Goal: Task Accomplishment & Management: Manage account settings

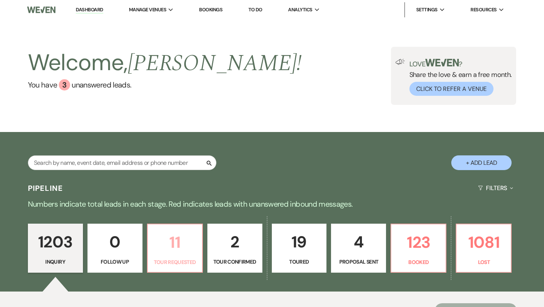
click at [178, 262] on p "Tour Requested" at bounding box center [174, 262] width 45 height 8
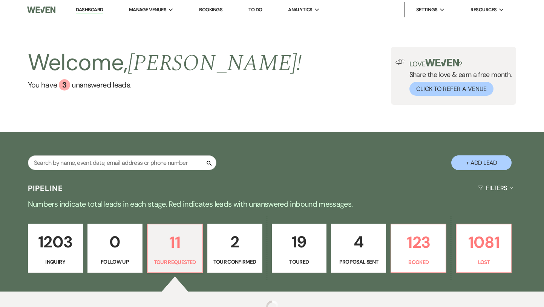
select select "2"
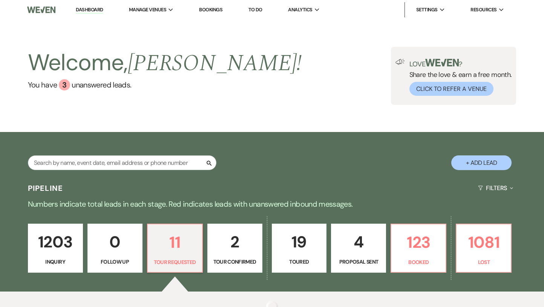
select select "2"
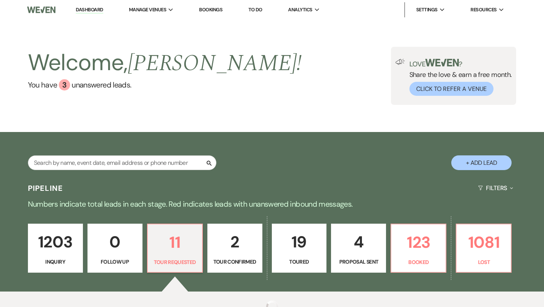
select select "2"
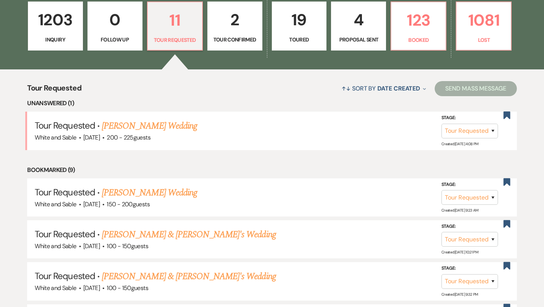
scroll to position [239, 0]
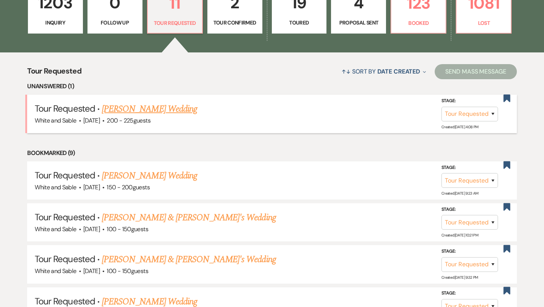
click at [167, 110] on link "[PERSON_NAME] Wedding" at bounding box center [149, 109] width 95 height 14
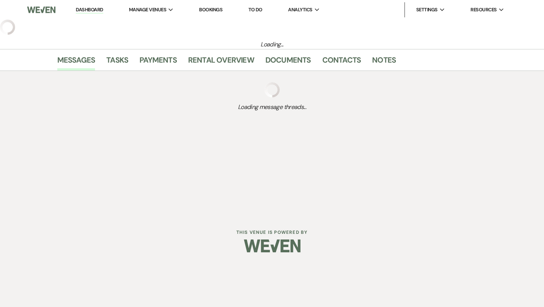
select select "2"
select select "5"
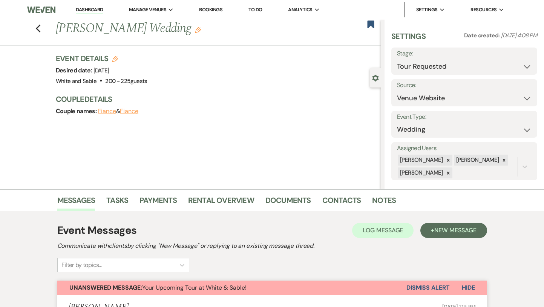
click at [426, 287] on button "Dismiss Alert" at bounding box center [428, 288] width 43 height 14
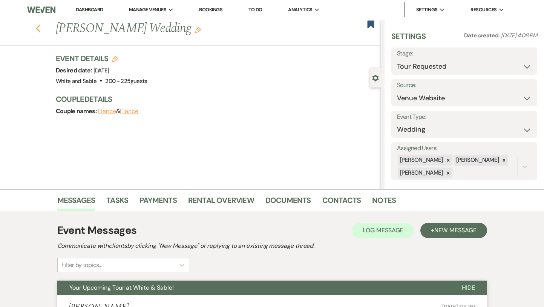
click at [37, 28] on use "button" at bounding box center [37, 29] width 5 height 8
select select "2"
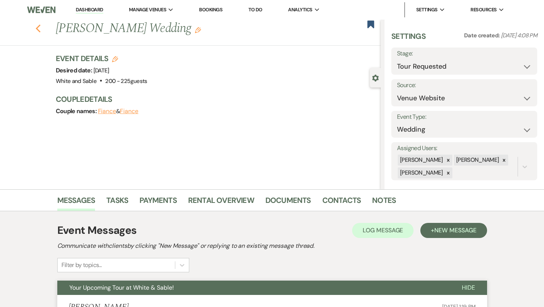
select select "2"
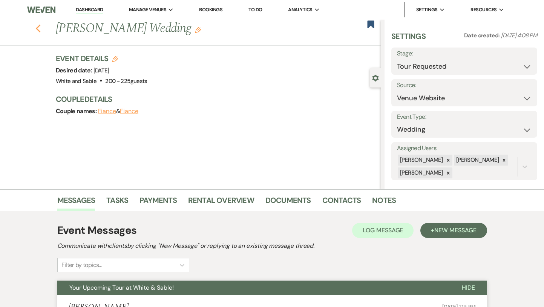
select select "2"
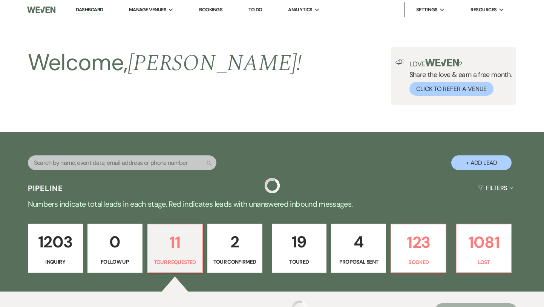
scroll to position [239, 0]
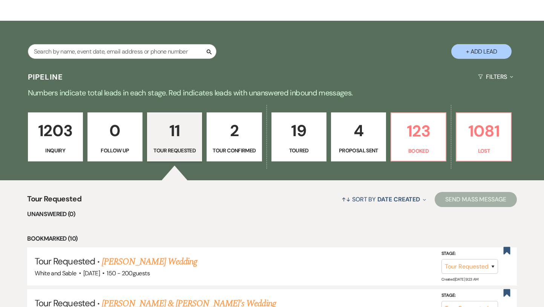
click at [58, 145] on link "1203 Inquiry" at bounding box center [55, 136] width 55 height 49
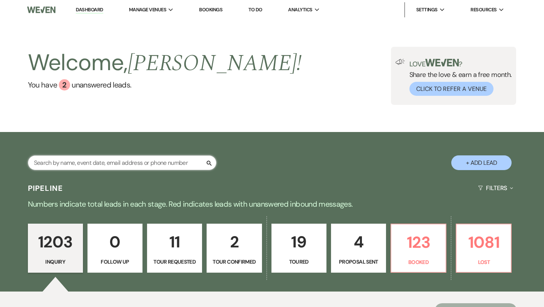
click at [124, 164] on input "text" at bounding box center [122, 162] width 189 height 15
type input "lea m"
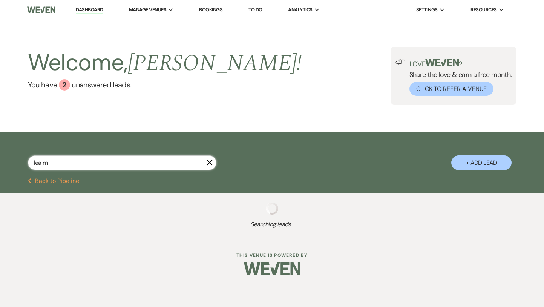
select select "8"
select select "2"
select select "8"
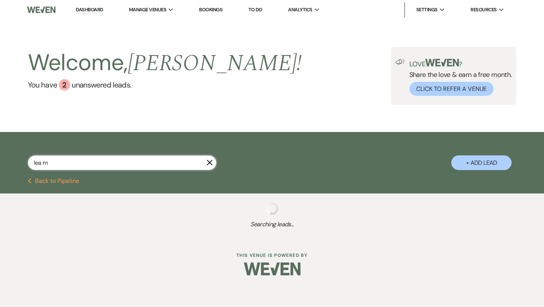
select select "8"
select select "2"
select select "5"
select select "4"
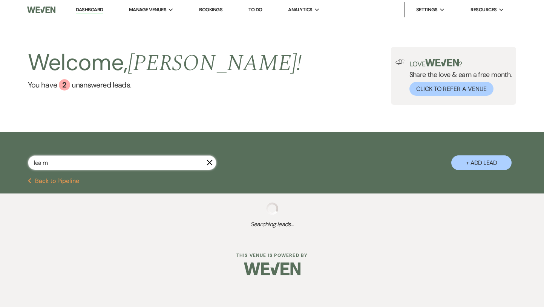
select select "8"
select select "5"
select select "8"
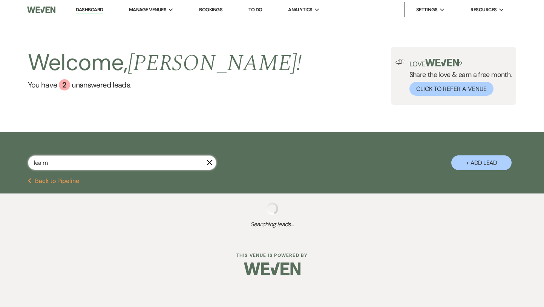
select select "5"
select select "8"
select select "2"
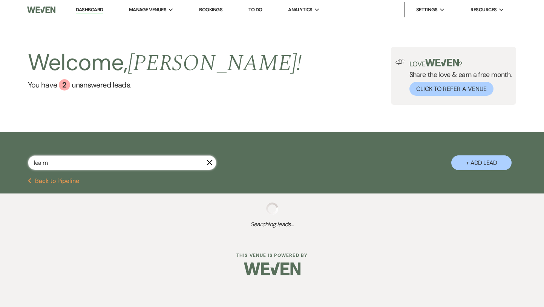
select select "8"
select select "6"
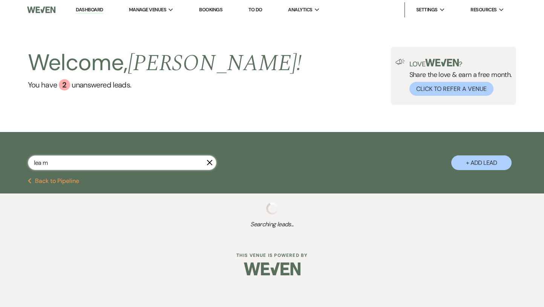
select select "8"
select select "5"
select select "8"
select select "4"
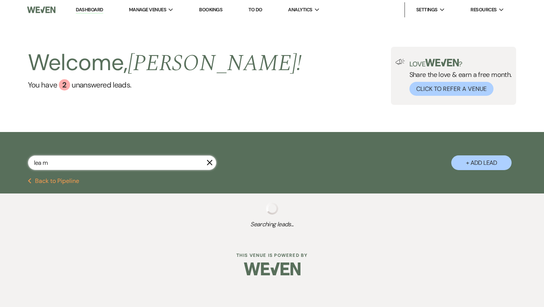
select select "8"
select select "1"
select select "8"
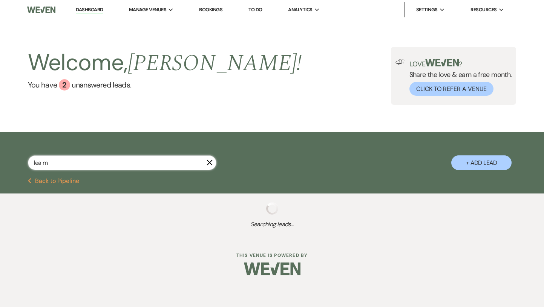
select select "7"
select select "8"
select select "2"
select select "8"
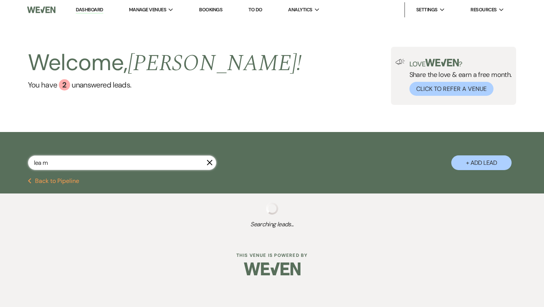
select select "8"
select select "6"
select select "8"
select select "10"
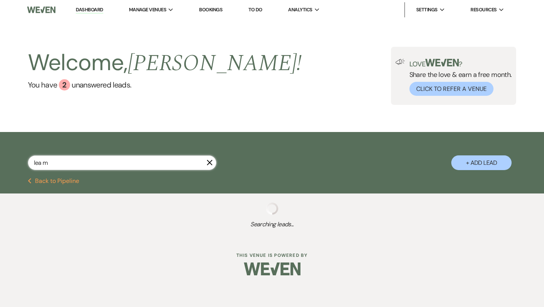
select select "8"
select select "10"
select select "8"
select select "6"
select select "8"
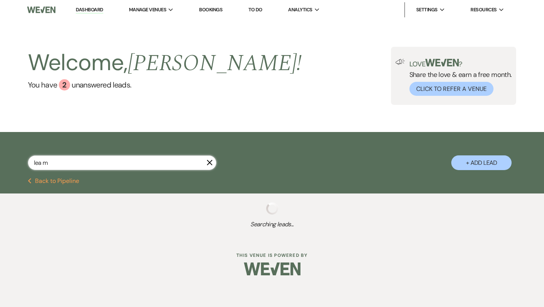
select select "10"
select select "8"
select select "4"
select select "8"
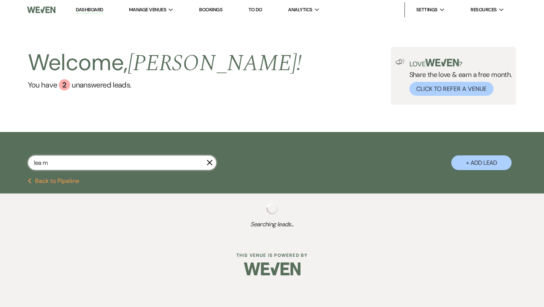
select select "8"
select select "6"
select select "8"
select select "10"
select select "8"
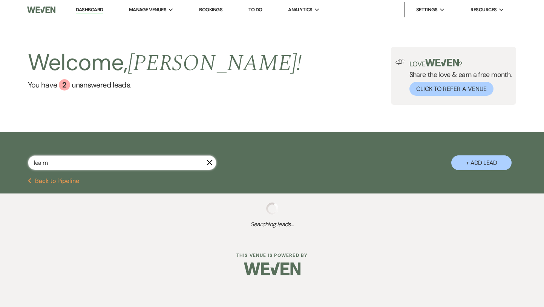
select select "6"
select select "8"
select select "10"
select select "8"
select select "10"
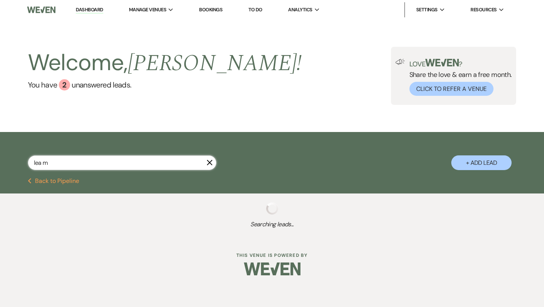
select select "8"
select select "6"
select select "8"
select select "7"
select select "8"
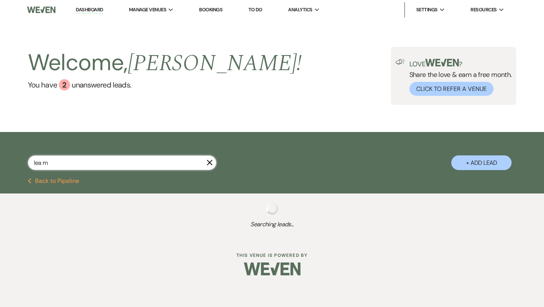
select select "1"
select select "8"
select select "5"
select select "8"
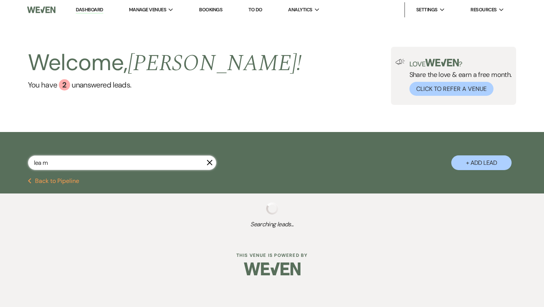
select select "8"
select select "5"
select select "8"
select select "10"
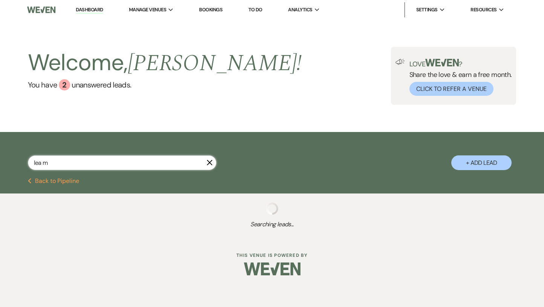
select select "8"
select select "7"
select select "8"
select select "10"
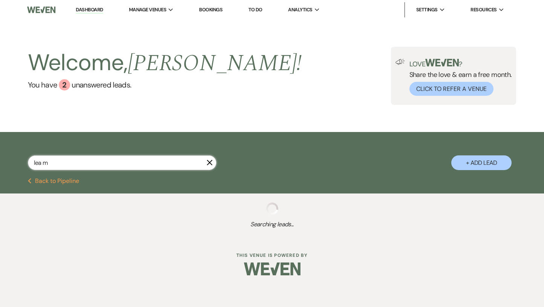
select select "8"
select select "6"
select select "8"
select select "9"
select select "8"
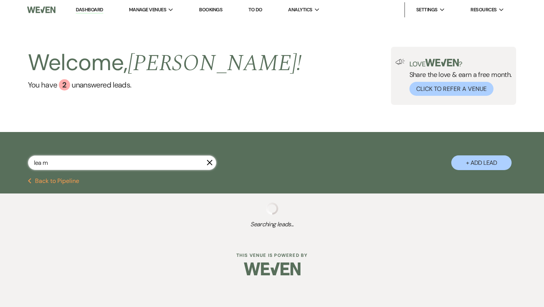
select select "10"
select select "8"
select select "10"
select select "8"
select select "4"
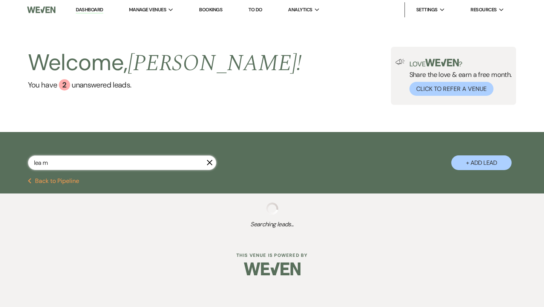
select select "8"
select select "10"
select select "8"
select select "10"
select select "8"
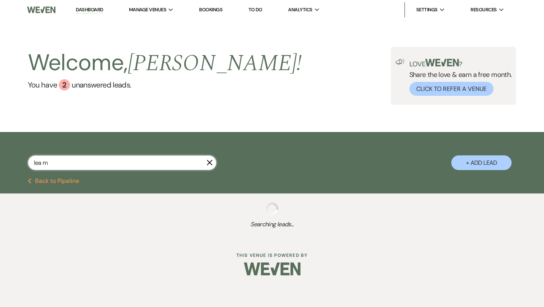
select select "8"
select select "10"
select select "8"
select select "6"
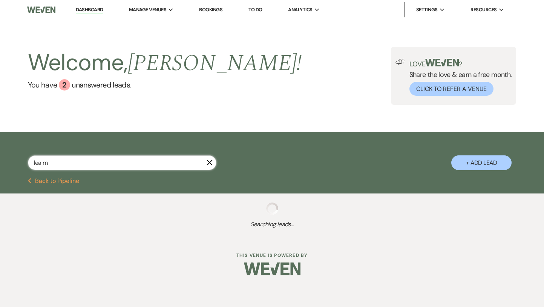
select select "8"
select select "2"
select select "8"
select select "7"
select select "8"
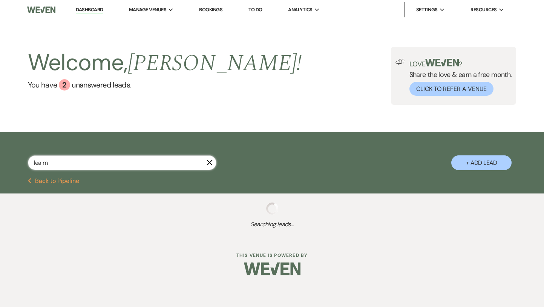
select select "7"
select select "8"
select select "4"
select select "8"
select select "10"
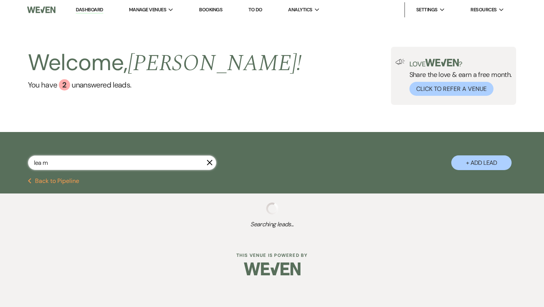
select select "8"
select select "5"
select select "8"
select select "10"
select select "8"
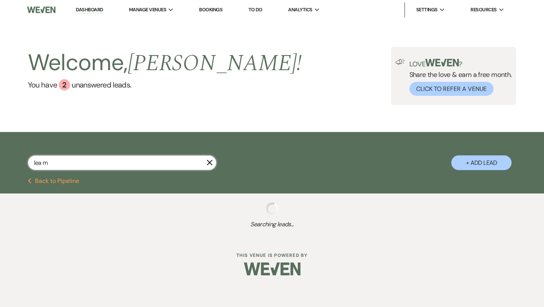
select select "6"
select select "8"
select select "5"
select select "8"
select select "5"
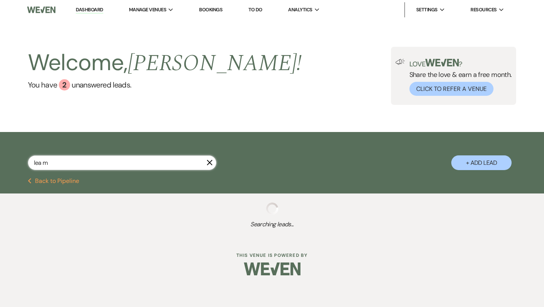
select select "8"
select select "10"
select select "8"
select select "10"
select select "8"
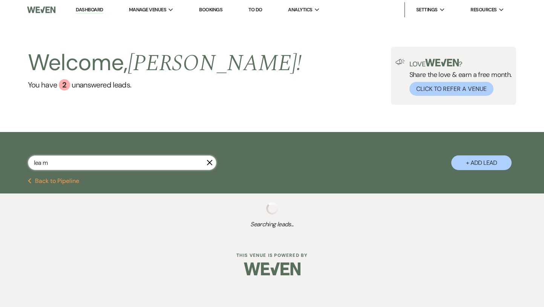
select select "10"
select select "8"
select select "10"
select select "8"
select select "10"
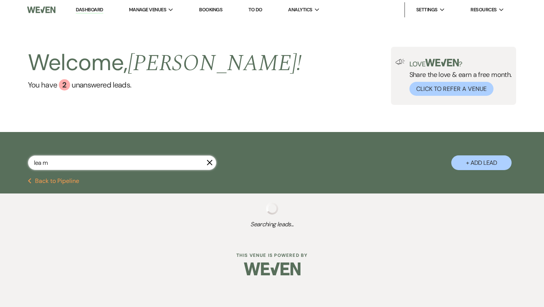
select select "8"
select select "10"
select select "8"
select select "10"
select select "8"
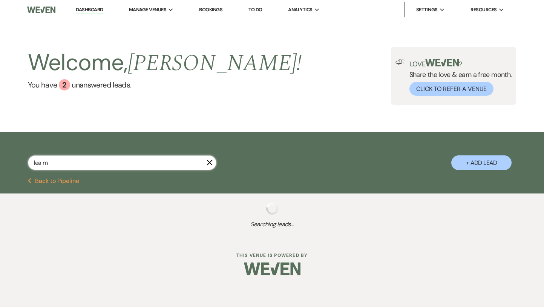
select select "5"
select select "8"
select select "6"
select select "8"
select select "5"
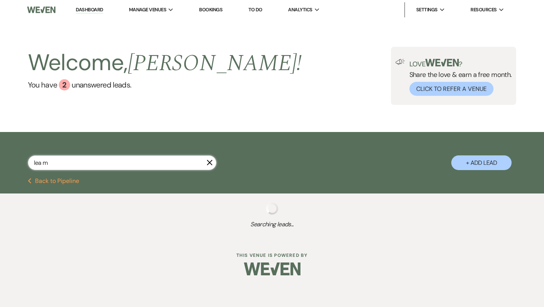
select select "8"
select select "5"
select select "8"
select select "5"
select select "8"
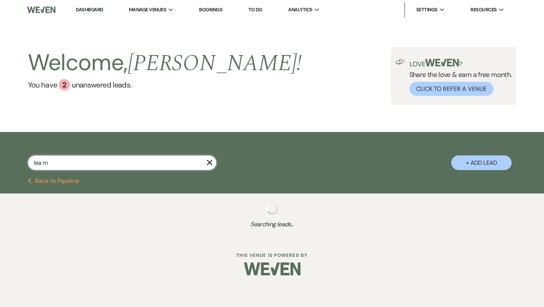
select select "8"
select select "3"
select select "8"
select select "10"
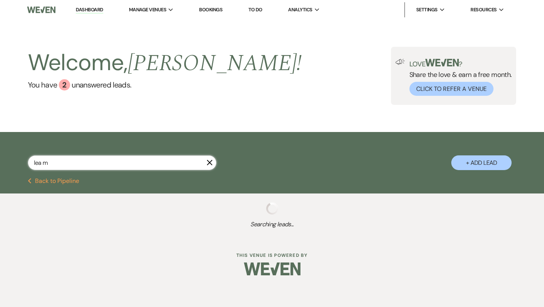
select select "8"
select select "10"
select select "8"
select select "10"
select select "8"
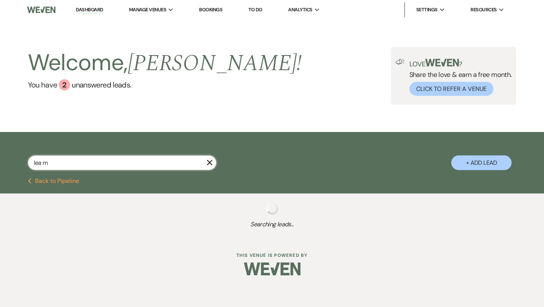
select select "5"
select select "8"
select select "6"
select select "8"
select select "5"
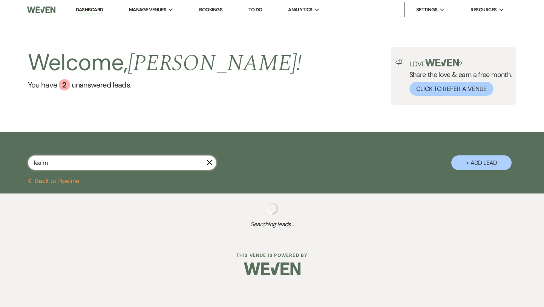
select select "8"
select select "5"
select select "8"
select select "2"
select select "8"
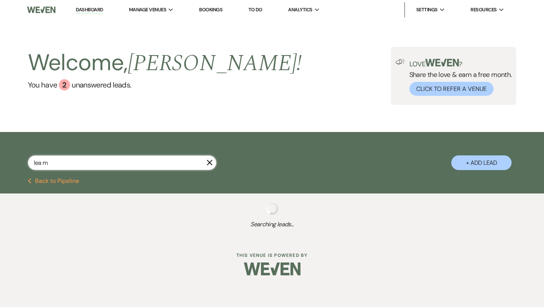
select select "5"
select select "8"
select select "6"
select select "8"
select select "10"
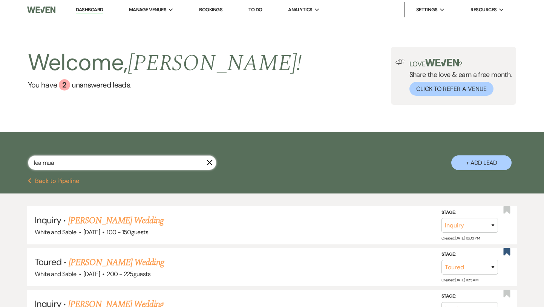
click at [122, 157] on input "lea mua" at bounding box center [122, 162] width 189 height 15
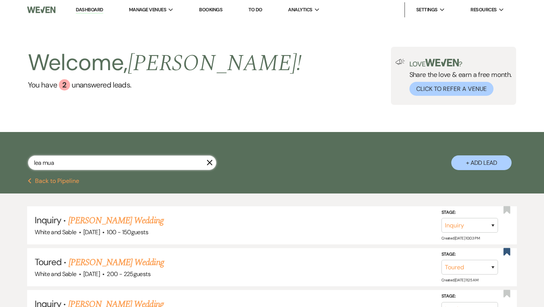
paste input "[EMAIL_ADDRESS][DOMAIN_NAME]"
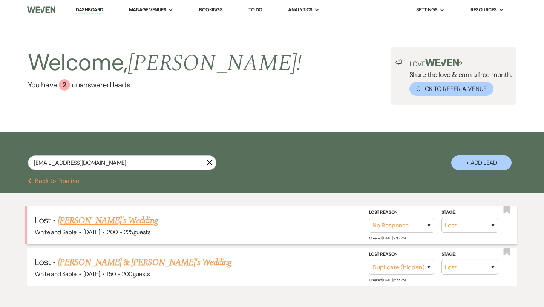
click at [111, 216] on link "[PERSON_NAME]'s Wedding" at bounding box center [108, 221] width 100 height 14
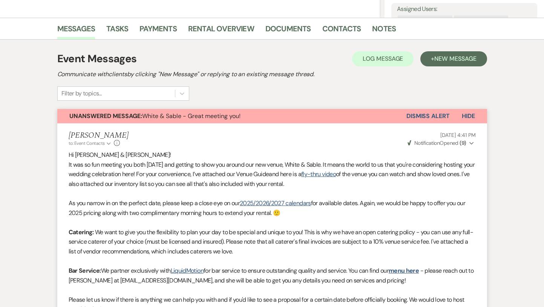
scroll to position [164, 0]
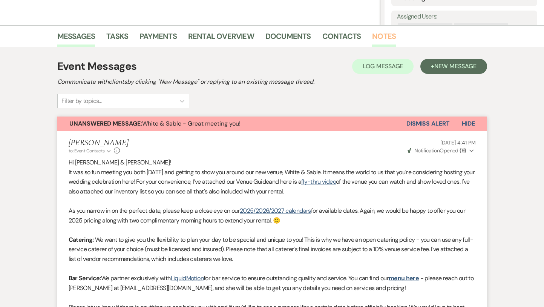
click at [378, 40] on link "Notes" at bounding box center [384, 38] width 24 height 17
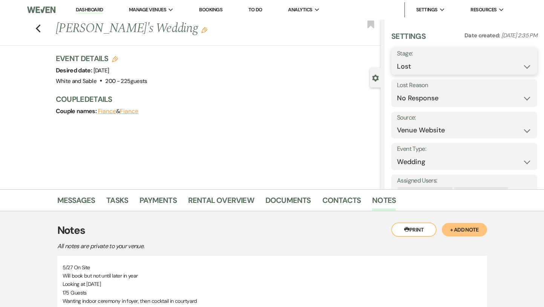
click at [414, 65] on select "Inquiry Follow Up Tour Requested Tour Confirmed Toured Proposal Sent Booked Lost" at bounding box center [464, 66] width 135 height 15
click at [397, 59] on select "Inquiry Follow Up Tour Requested Tour Confirmed Toured Proposal Sent Booked Lost" at bounding box center [464, 66] width 135 height 15
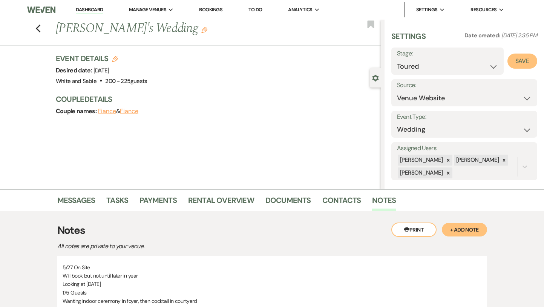
click at [522, 60] on button "Save" at bounding box center [523, 61] width 30 height 15
click at [38, 28] on use "button" at bounding box center [37, 29] width 5 height 8
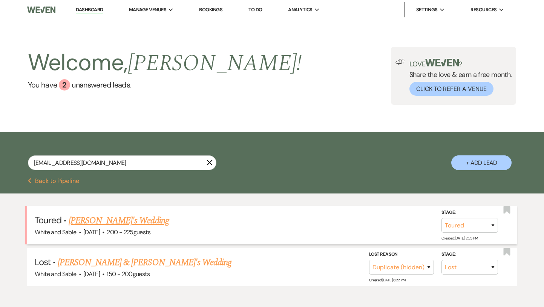
click at [115, 217] on link "[PERSON_NAME]'s Wedding" at bounding box center [119, 221] width 100 height 14
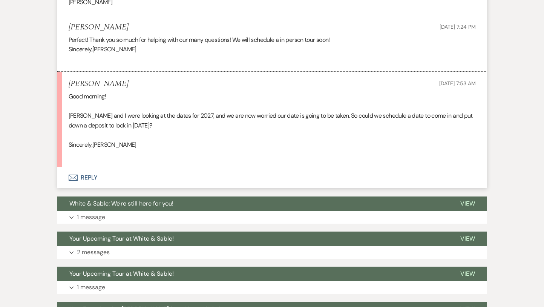
click at [136, 181] on button "Envelope Reply" at bounding box center [272, 177] width 430 height 21
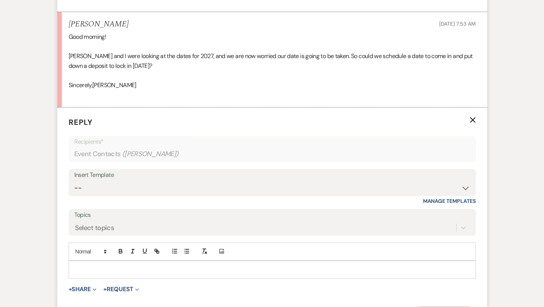
scroll to position [849, 0]
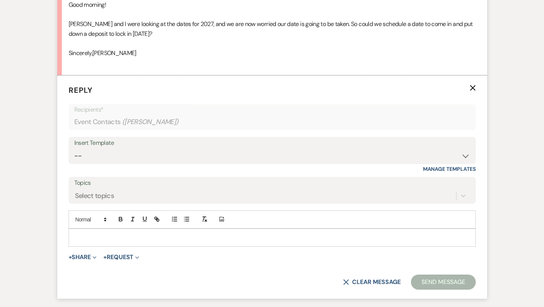
click at [125, 240] on p at bounding box center [272, 237] width 395 height 8
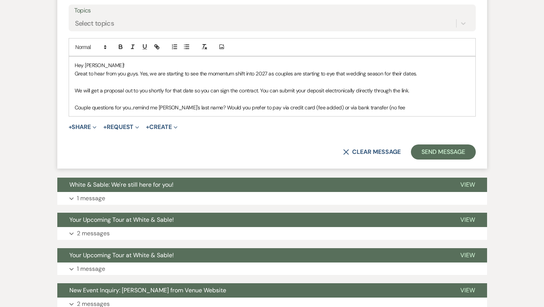
scroll to position [1024, 0]
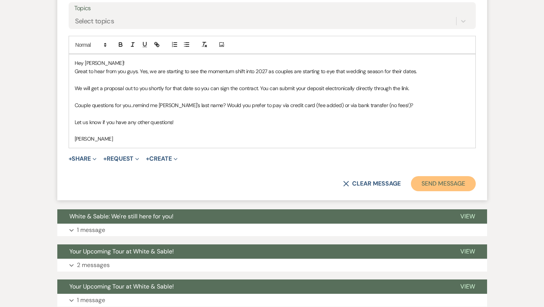
click at [454, 180] on button "Send Message" at bounding box center [443, 183] width 64 height 15
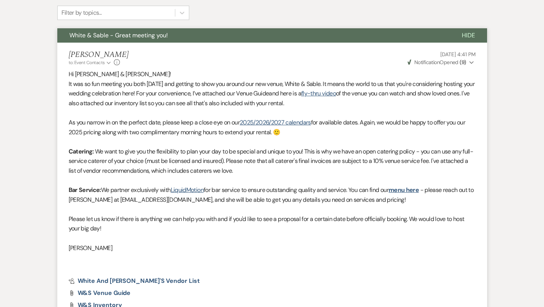
scroll to position [0, 0]
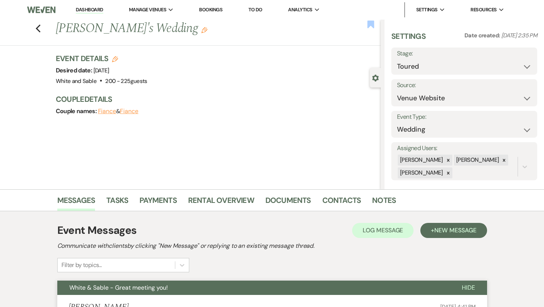
click at [370, 22] on use "button" at bounding box center [371, 24] width 7 height 8
click at [37, 28] on use "button" at bounding box center [37, 29] width 5 height 8
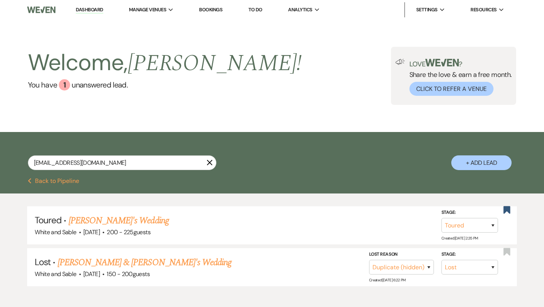
click at [97, 10] on link "Dashboard" at bounding box center [89, 9] width 27 height 7
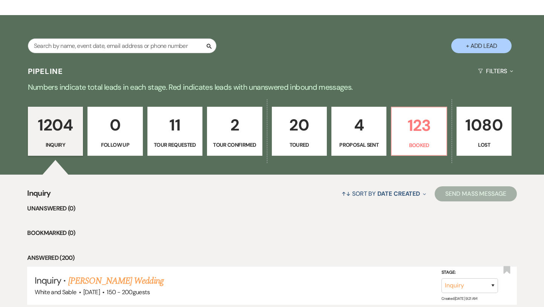
scroll to position [115, 0]
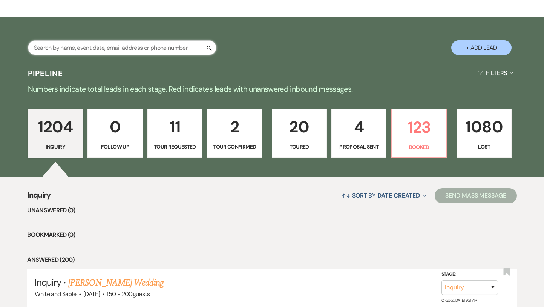
click at [134, 52] on input "text" at bounding box center [122, 47] width 189 height 15
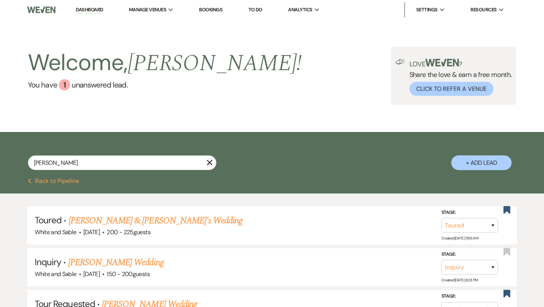
click at [95, 9] on link "Dashboard" at bounding box center [89, 9] width 27 height 7
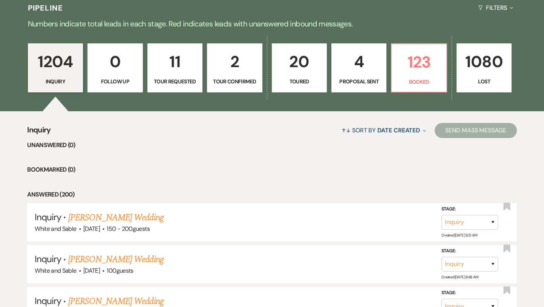
scroll to position [177, 0]
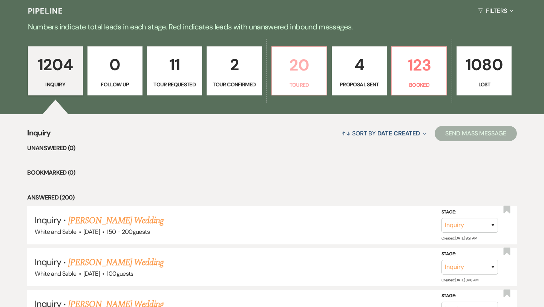
click at [304, 89] on link "20 Toured" at bounding box center [300, 70] width 56 height 49
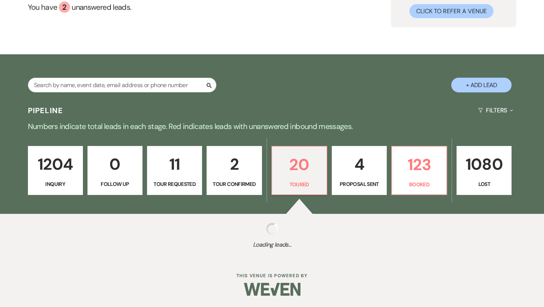
select select "5"
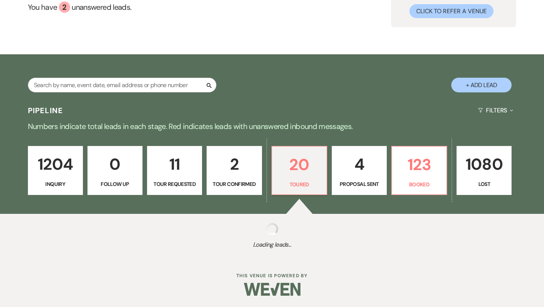
select select "5"
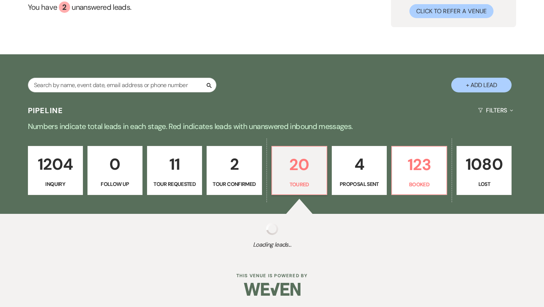
select select "5"
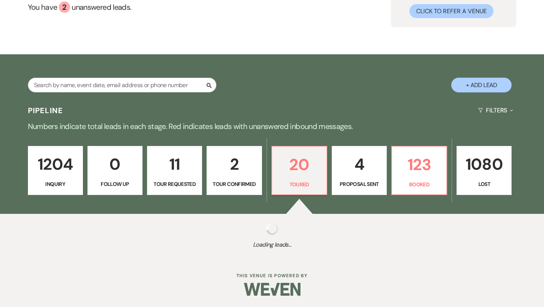
select select "5"
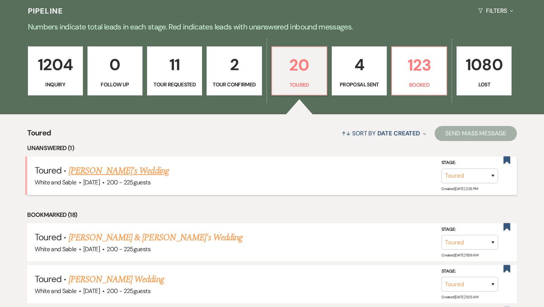
click at [118, 168] on link "[PERSON_NAME]'s Wedding" at bounding box center [119, 171] width 100 height 14
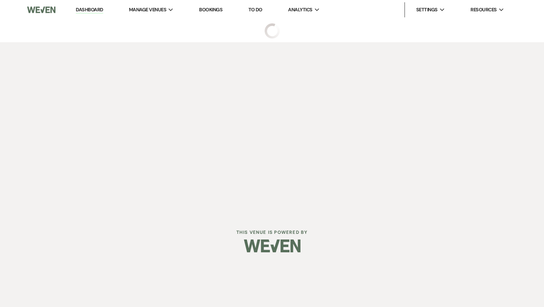
select select "5"
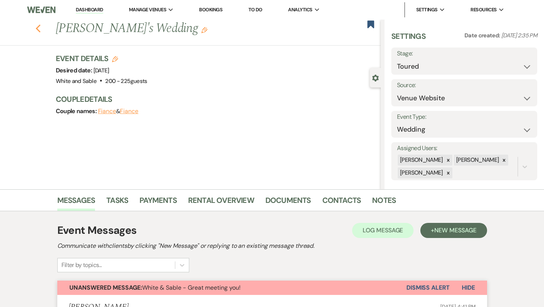
click at [38, 31] on icon "Previous" at bounding box center [38, 28] width 6 height 9
select select "5"
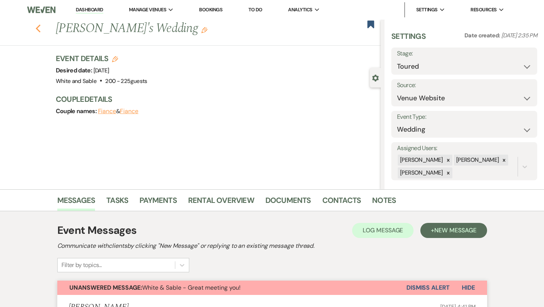
select select "5"
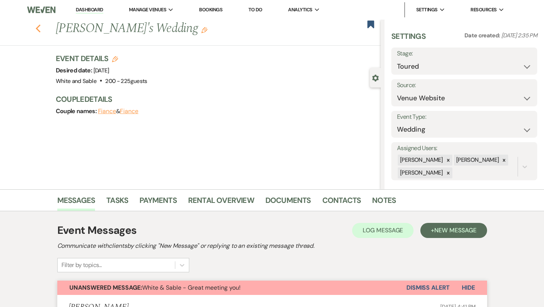
select select "5"
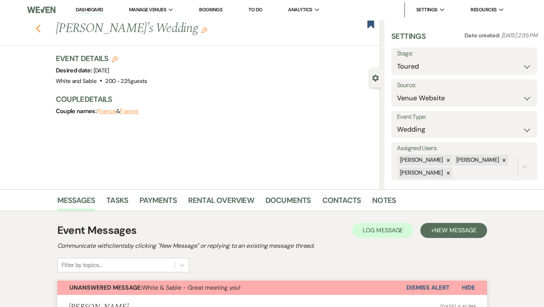
select select "5"
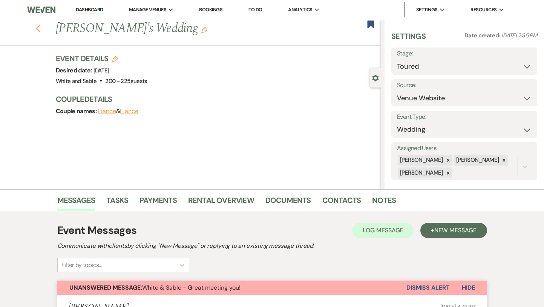
select select "5"
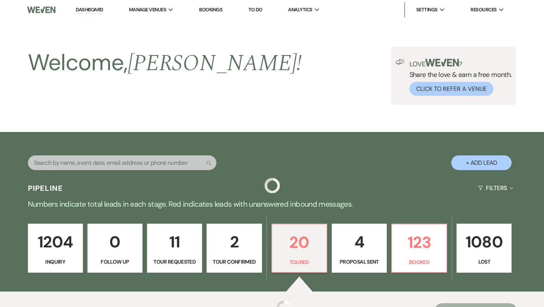
scroll to position [177, 0]
